Goal: Task Accomplishment & Management: Manage account settings

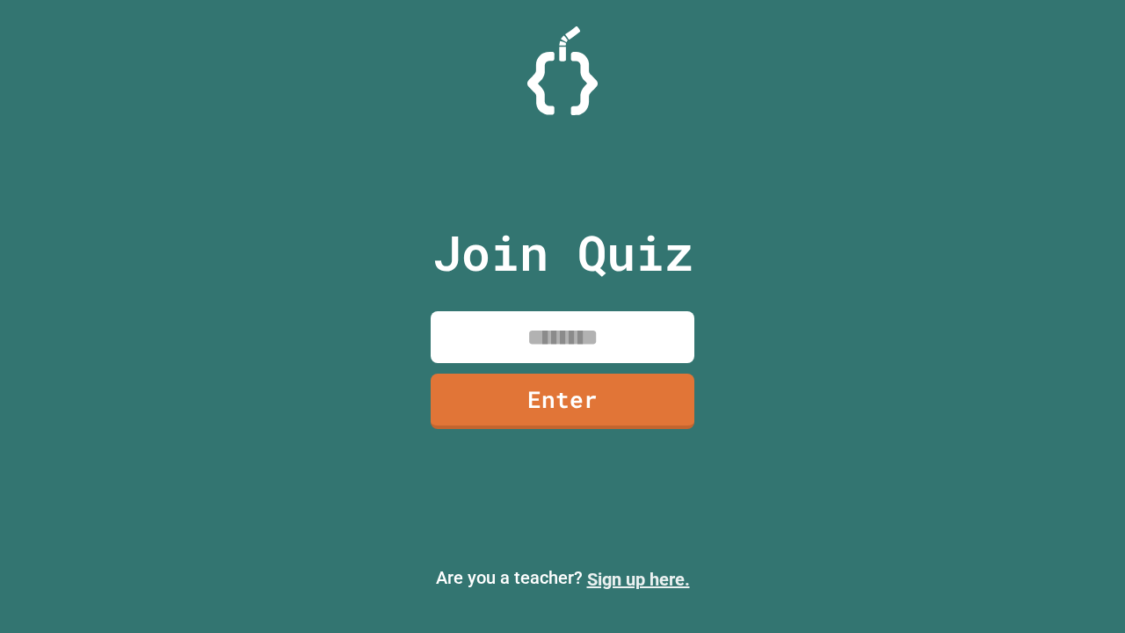
click at [638, 579] on link "Sign up here." at bounding box center [638, 579] width 103 height 21
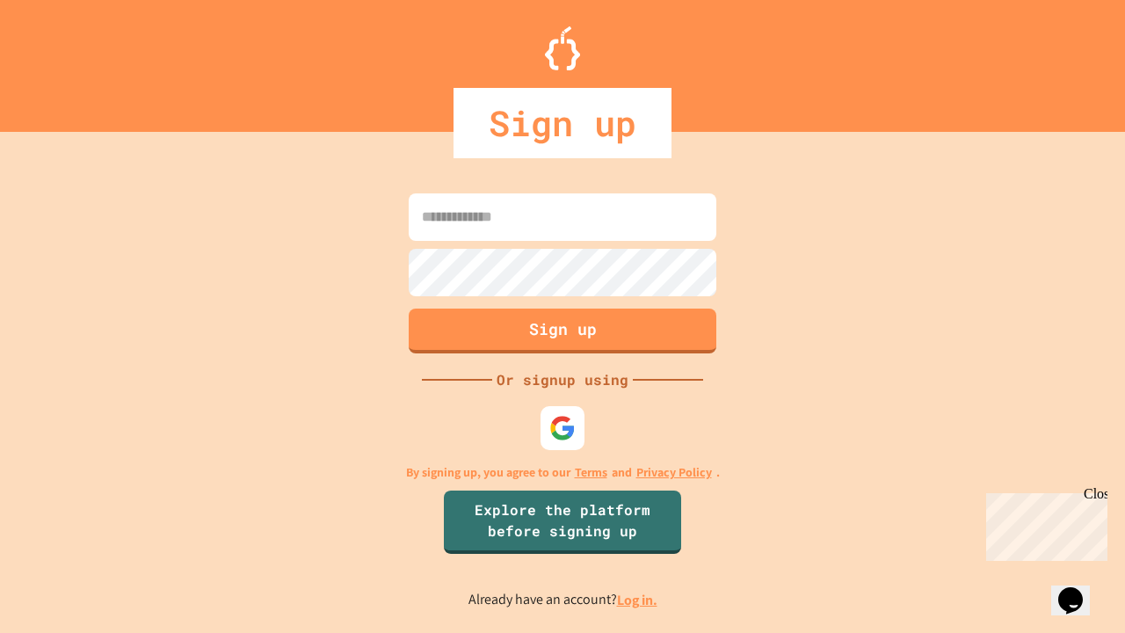
click at [638, 600] on link "Log in." at bounding box center [637, 600] width 40 height 18
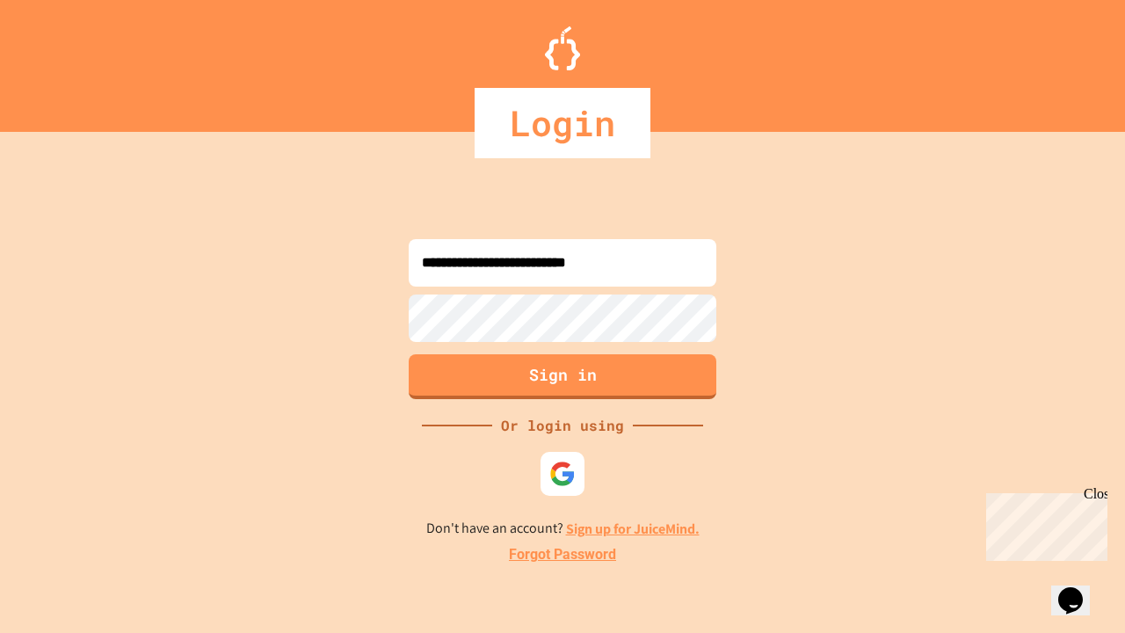
type input "**********"
